Goal: Complete application form

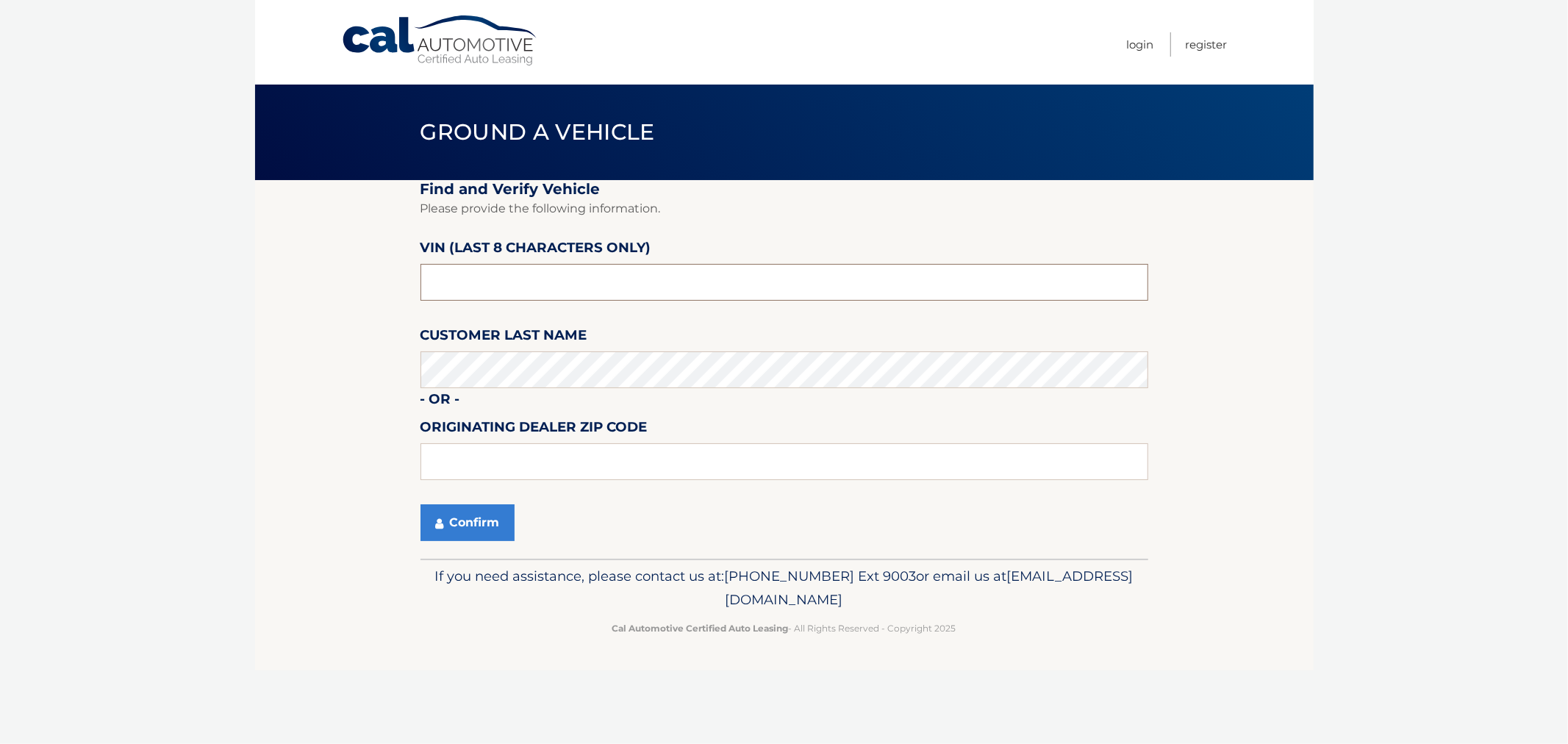
click at [495, 275] on input "text" at bounding box center [784, 282] width 728 height 37
type input "nw237062"
click at [460, 447] on input "text" at bounding box center [784, 462] width 728 height 37
type input "11548"
click at [456, 526] on button "Confirm" at bounding box center [468, 523] width 94 height 37
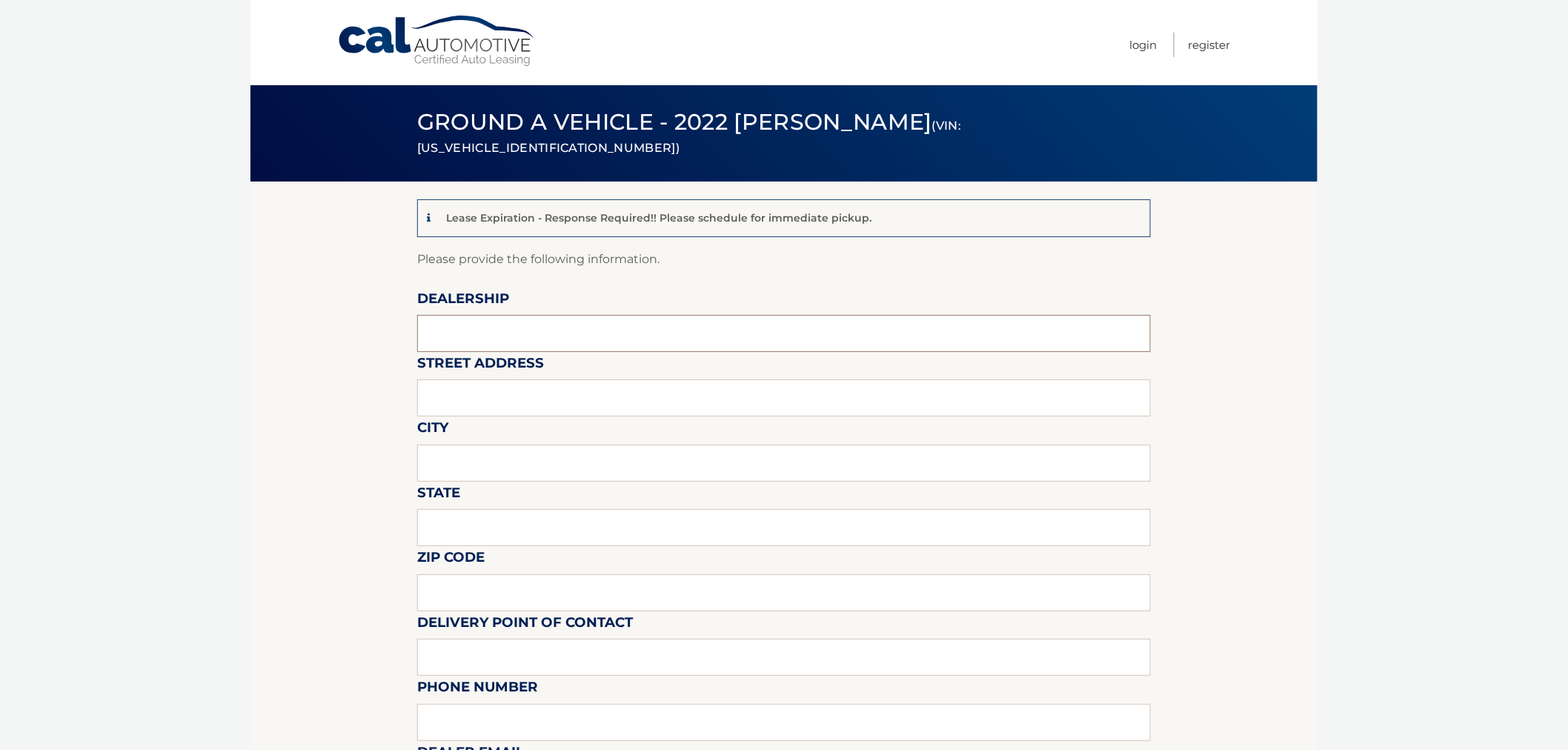
click at [465, 324] on input "text" at bounding box center [784, 334] width 734 height 37
type input "East Hills Jeep"
type input "2300 Northern Blvd"
type input "Greenvale"
type input "NY"
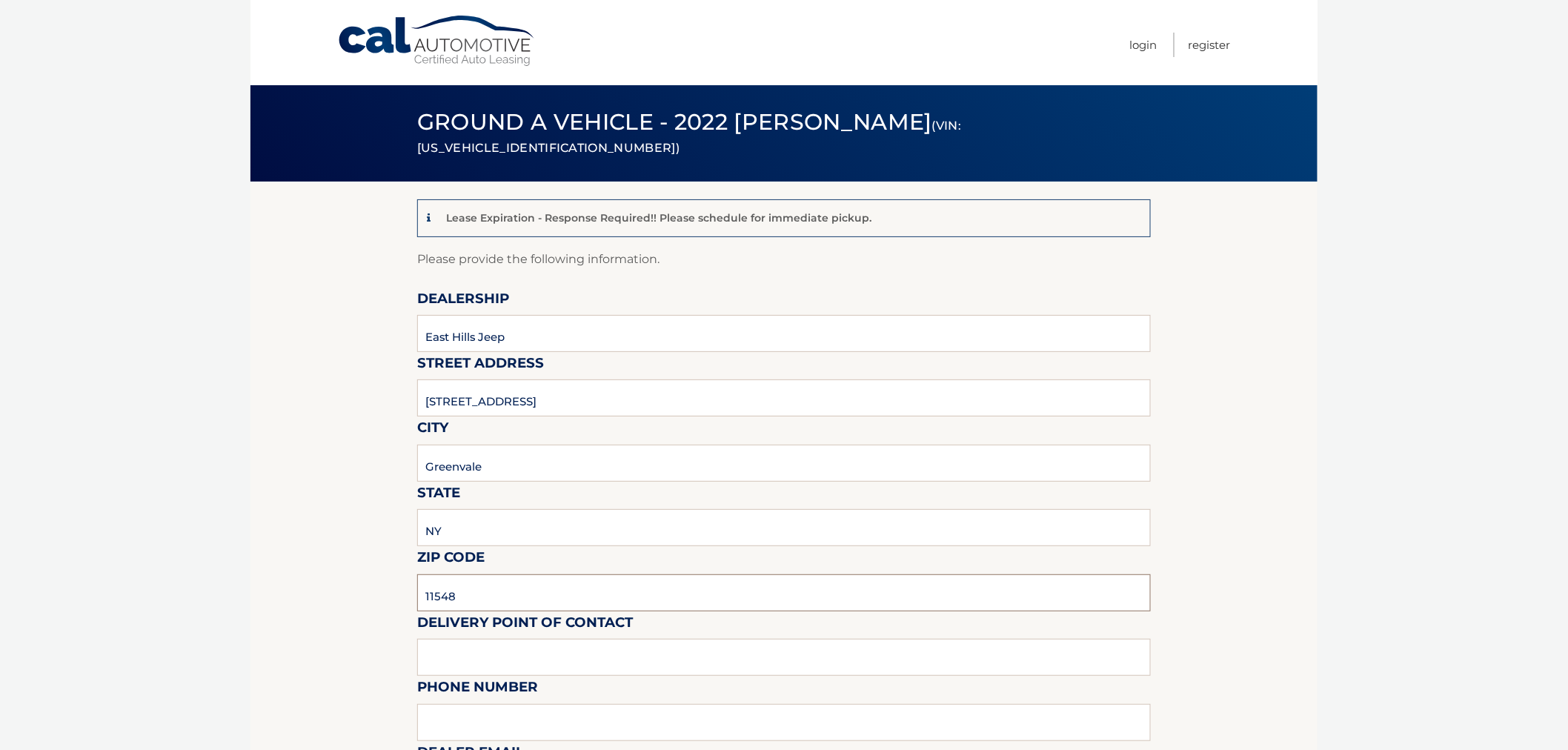
type input "11548"
click at [445, 640] on input "text" at bounding box center [784, 657] width 734 height 37
type input "Brett Newman"
type input "5166219191"
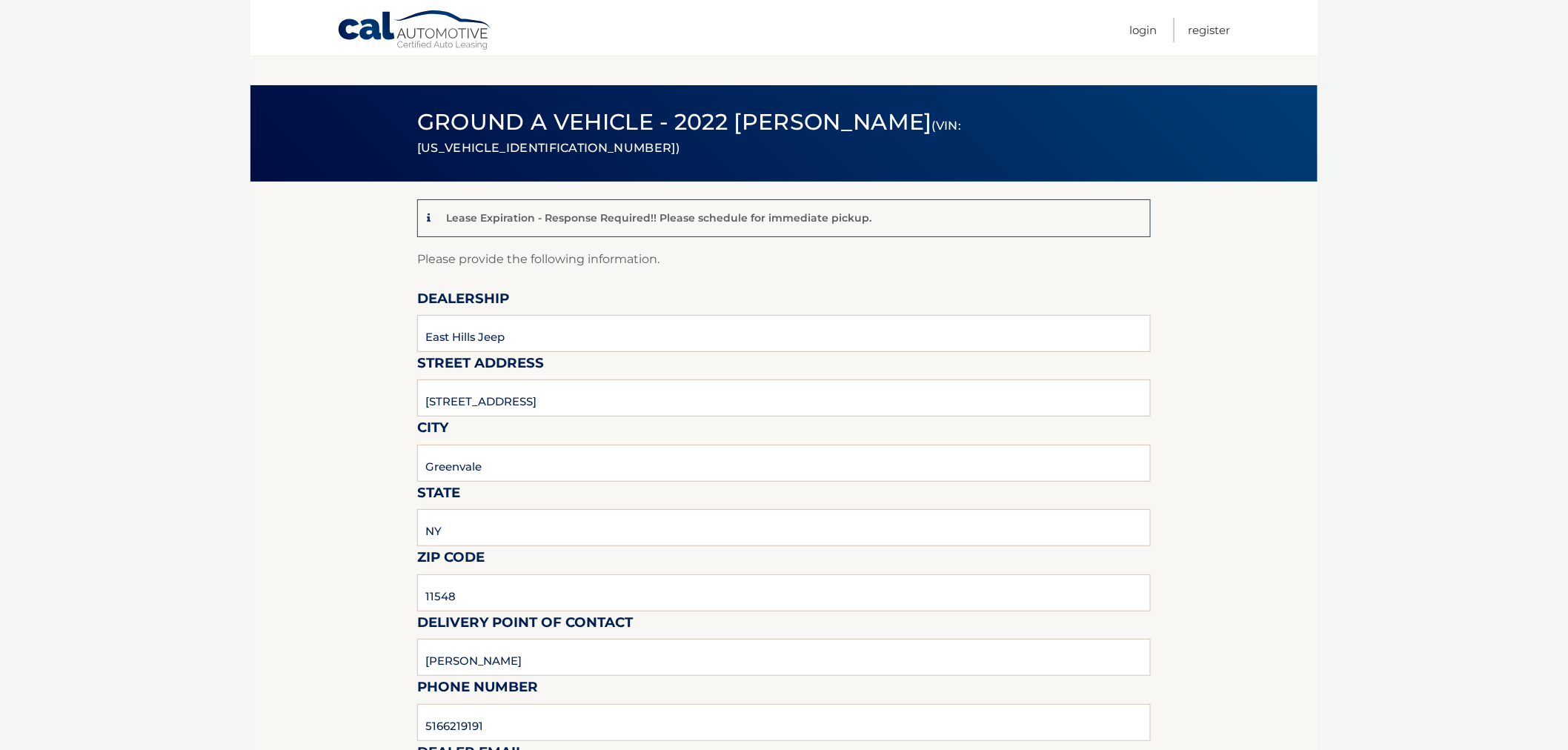
scroll to position [411, 0]
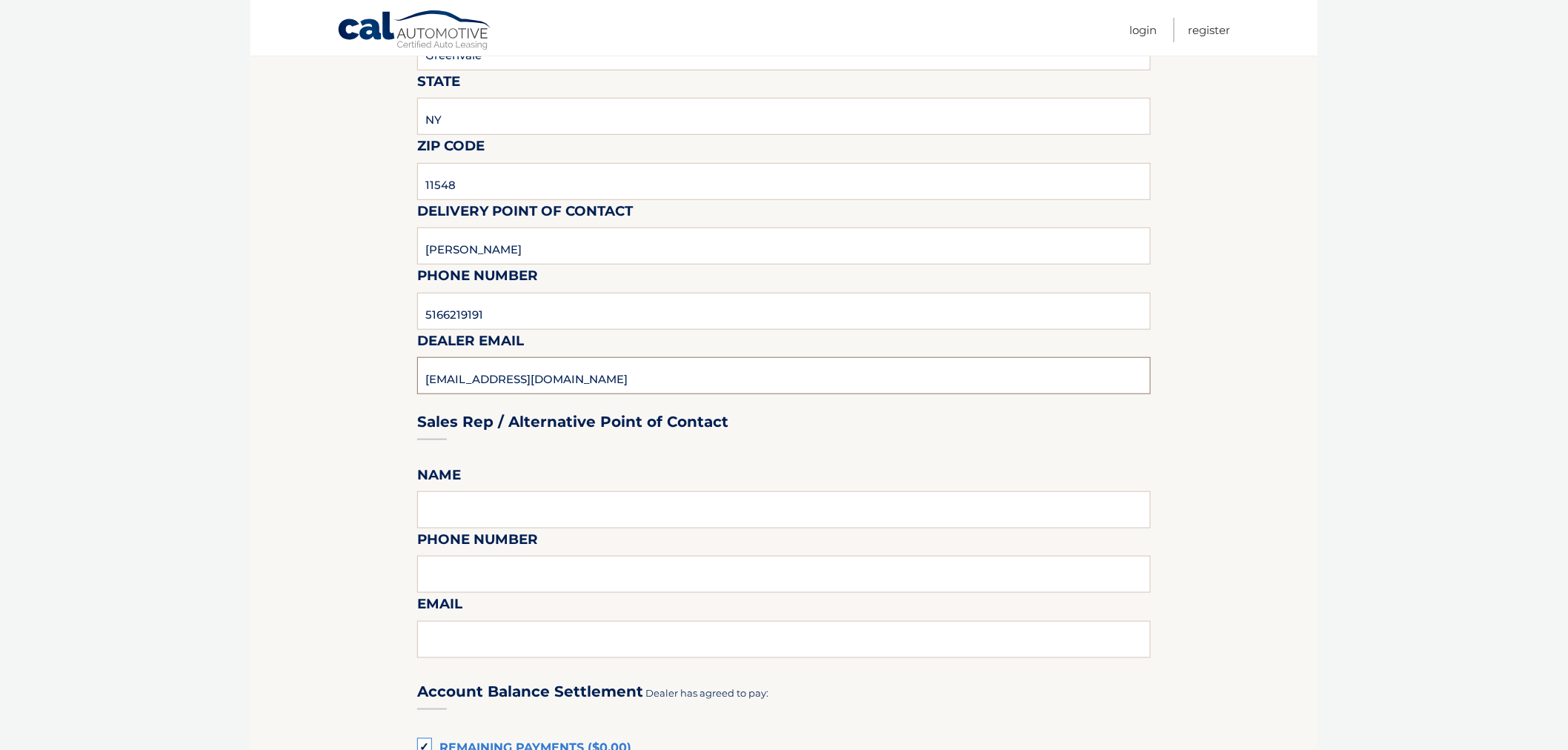
type input "bnewman@easthillsjeep.com"
type input "Steve DeSetto"
type input "5166219191"
type input "sdesetto@easthillsjeep.com"
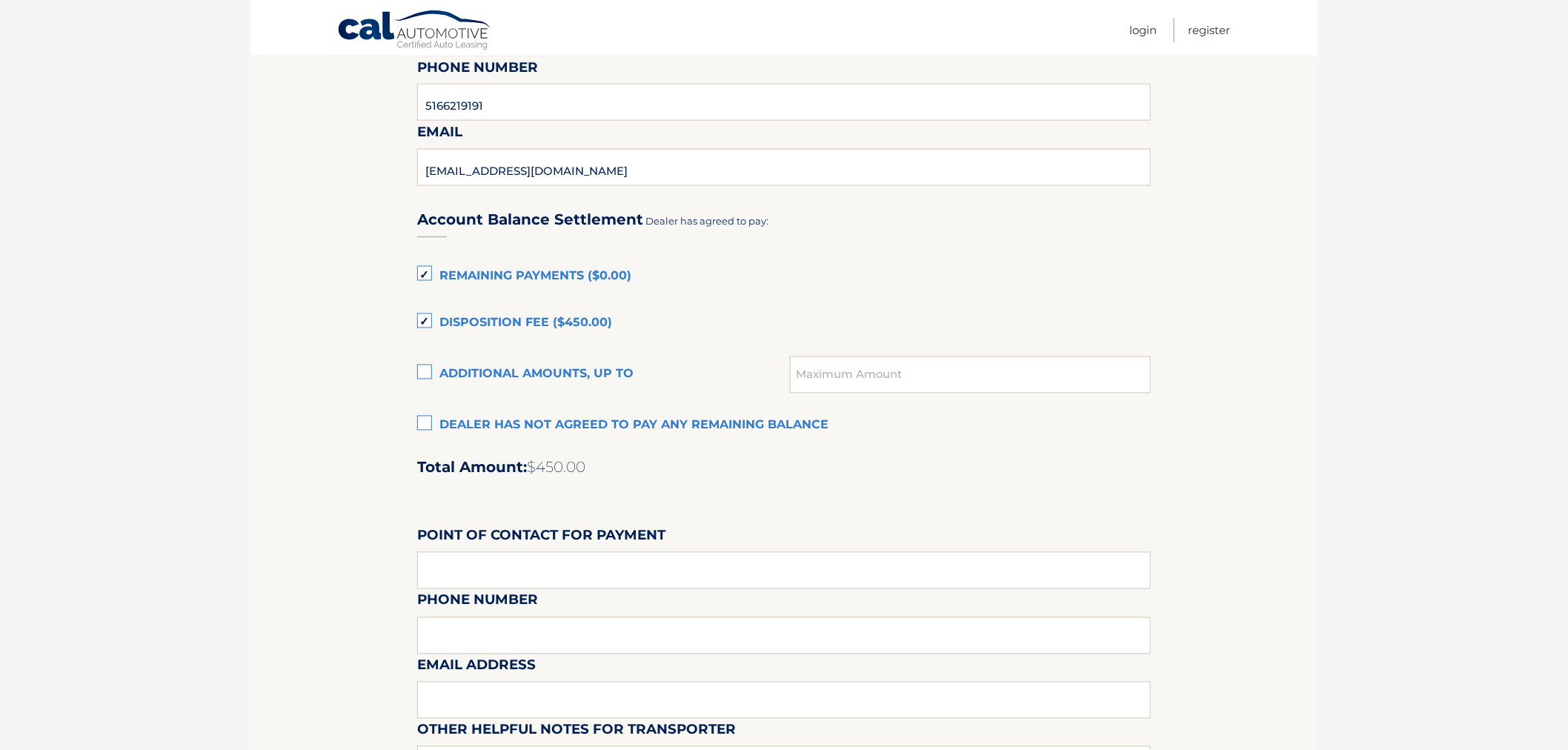
click at [429, 418] on label "Dealer has not agreed to pay any remaining balance" at bounding box center [784, 426] width 734 height 30
click at [0, 0] on input "Dealer has not agreed to pay any remaining balance" at bounding box center [0, 0] width 0 height 0
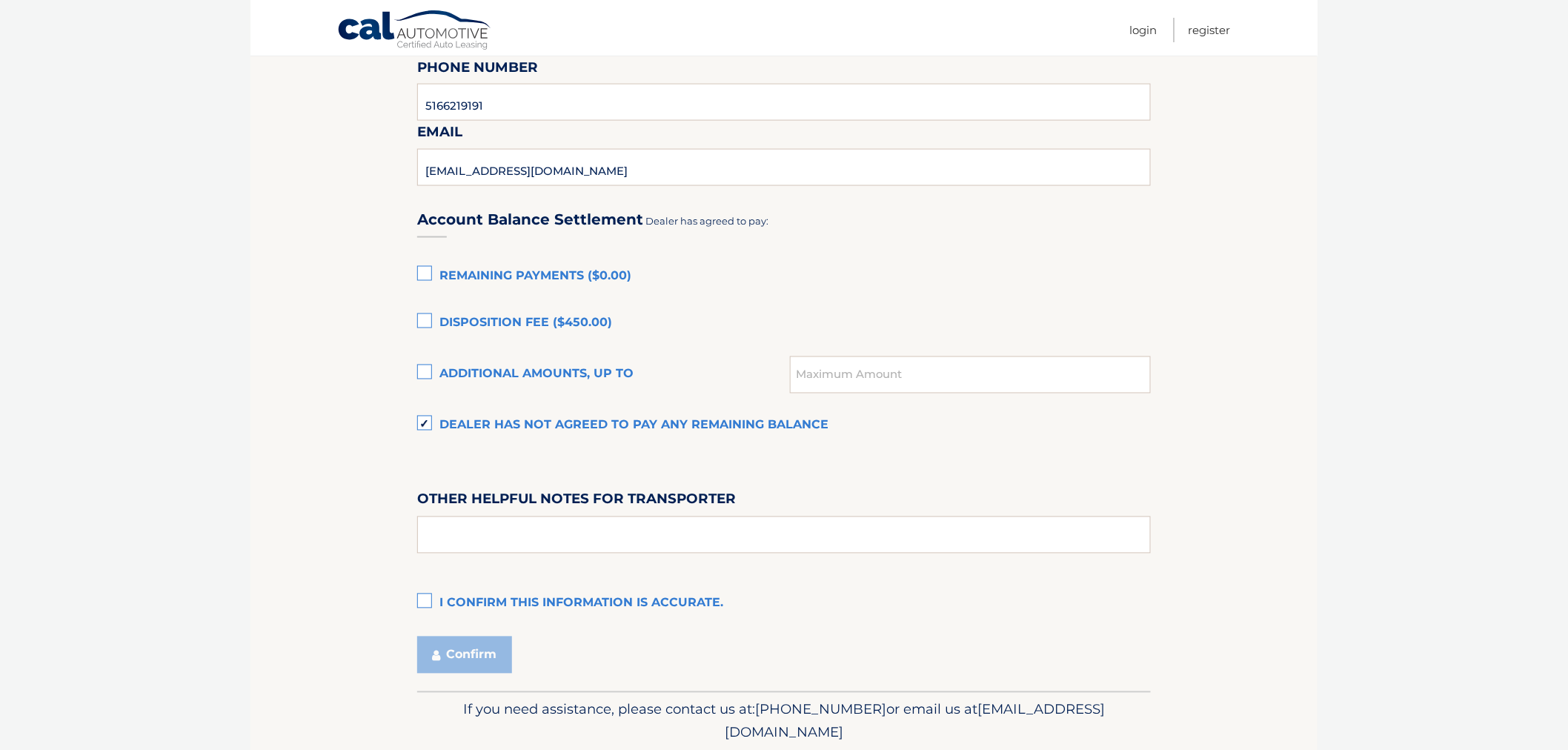
click at [423, 600] on label "I confirm this information is accurate." at bounding box center [784, 604] width 734 height 30
click at [0, 0] on input "I confirm this information is accurate." at bounding box center [0, 0] width 0 height 0
click at [480, 528] on input "text" at bounding box center [784, 535] width 734 height 37
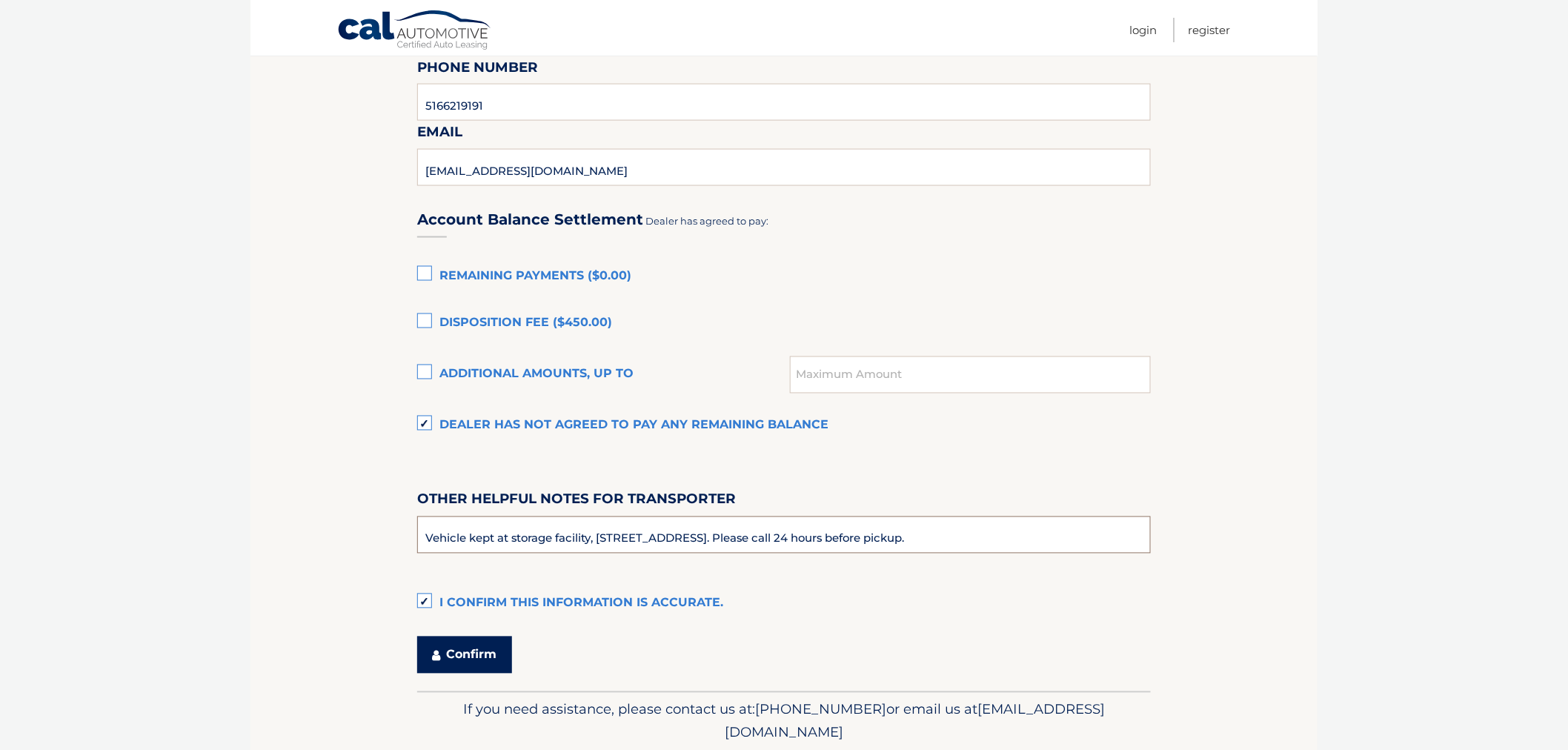
type input "Vehicle kept at storage facility, 150 Pine Hollow Rd, Oyster Bay, NY 11771. Ple…"
click at [442, 647] on button "Confirm" at bounding box center [465, 655] width 95 height 37
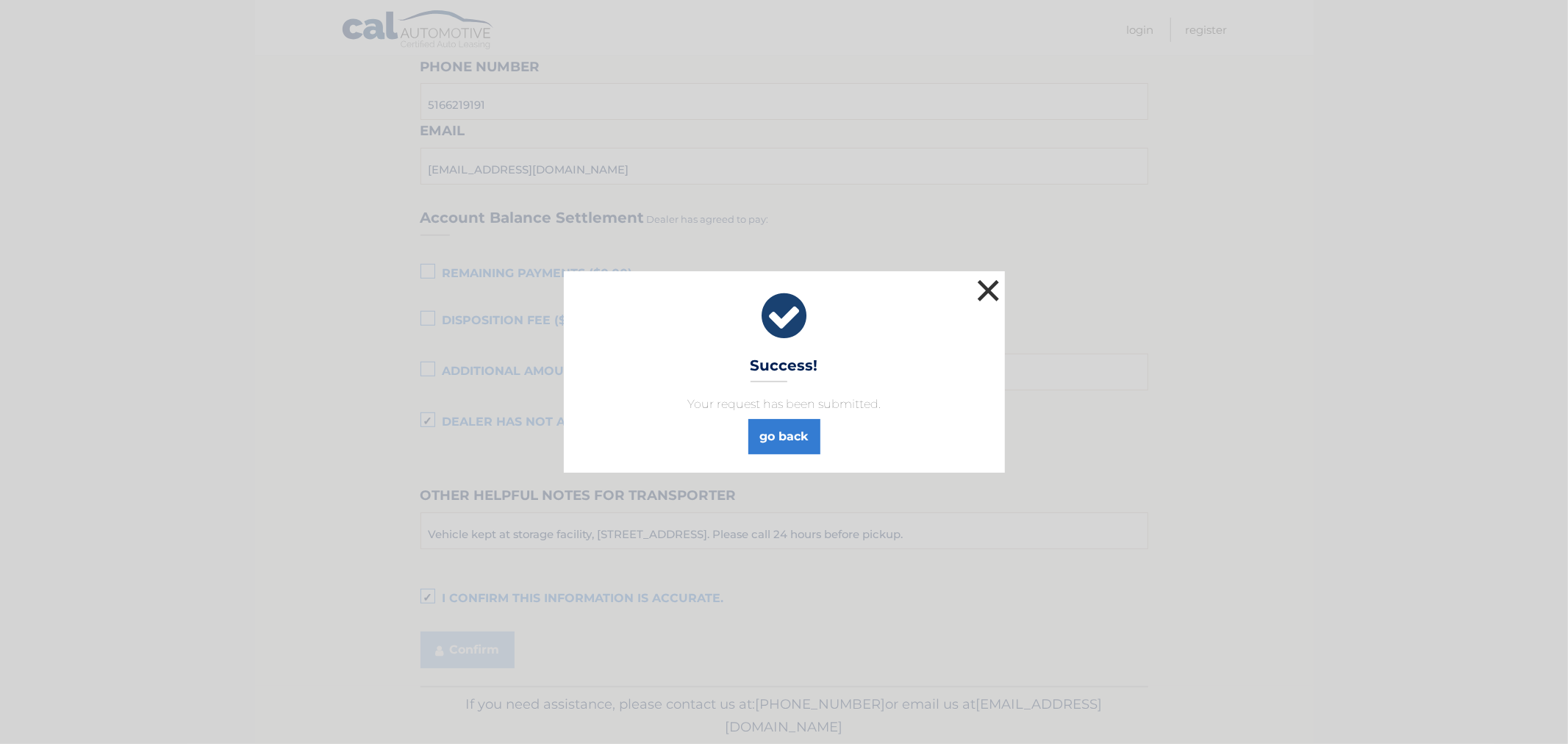
click at [996, 290] on button "×" at bounding box center [988, 290] width 30 height 30
